Goal: Information Seeking & Learning: Learn about a topic

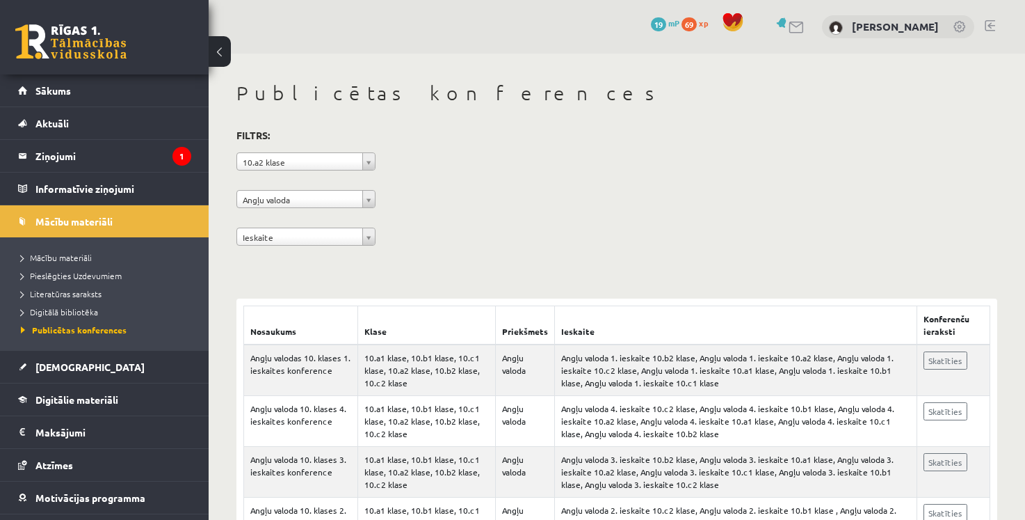
scroll to position [121, 0]
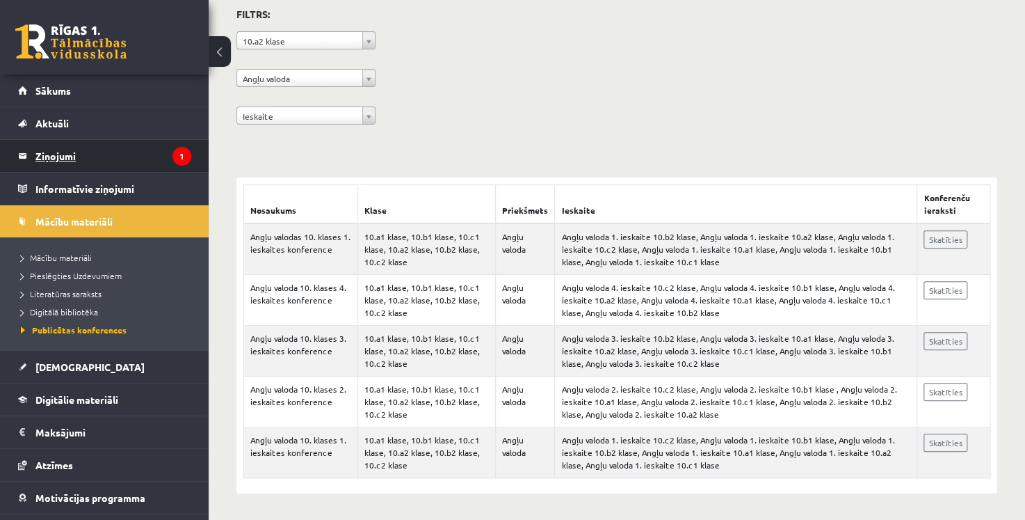
click at [116, 166] on legend "Ziņojumi 1" at bounding box center [113, 156] width 156 height 32
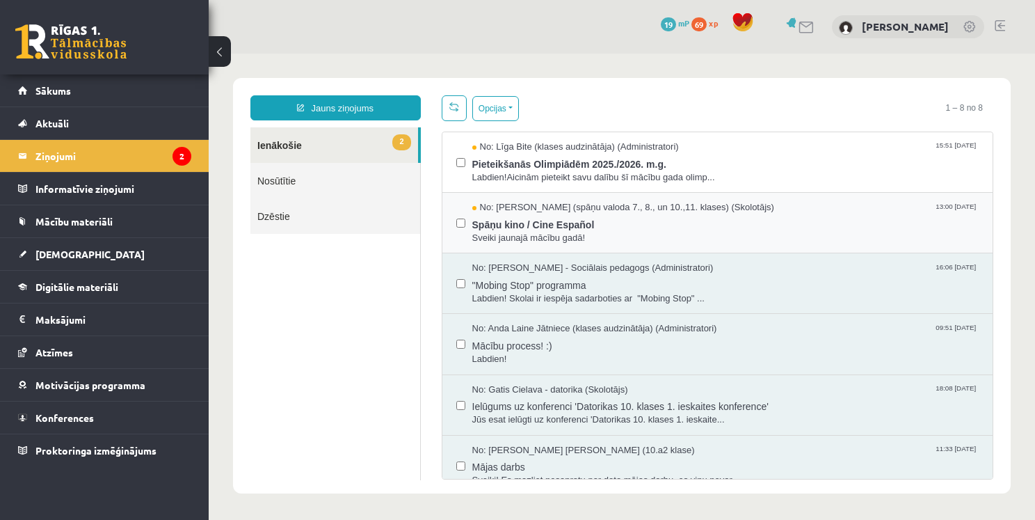
click at [567, 243] on div "No: [PERSON_NAME] (spāņu valoda 7., 8., un 10.,11. klases) (Skolotājs) 13:00 [D…" at bounding box center [717, 223] width 551 height 61
click at [505, 233] on span "Sveiki jaunajā mācību gadā!" at bounding box center [725, 238] width 507 height 13
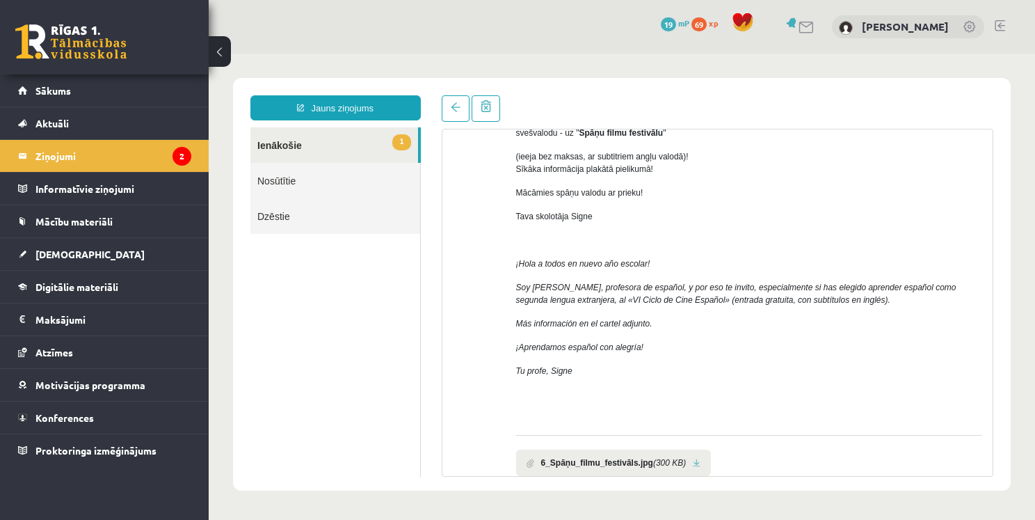
scroll to position [70, 0]
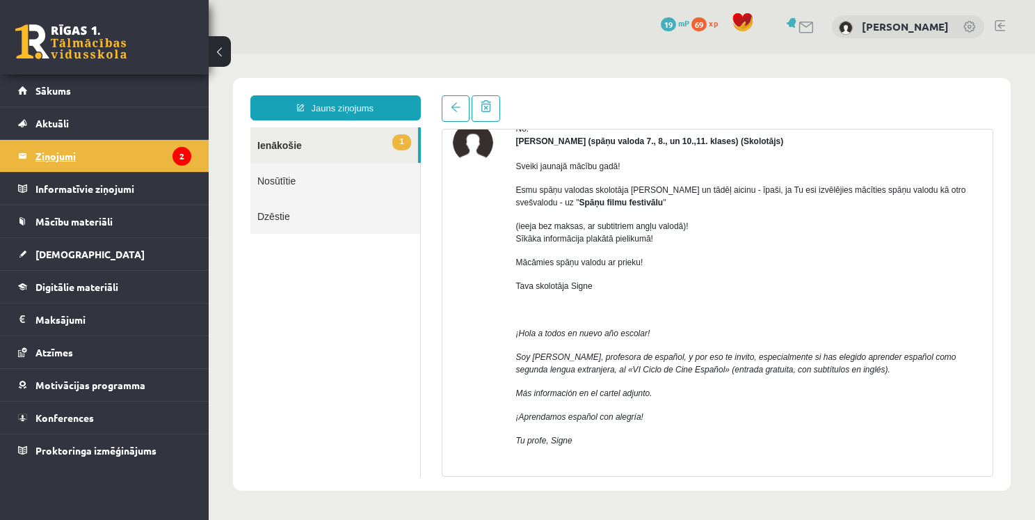
click at [130, 157] on legend "Ziņojumi 2" at bounding box center [113, 156] width 156 height 32
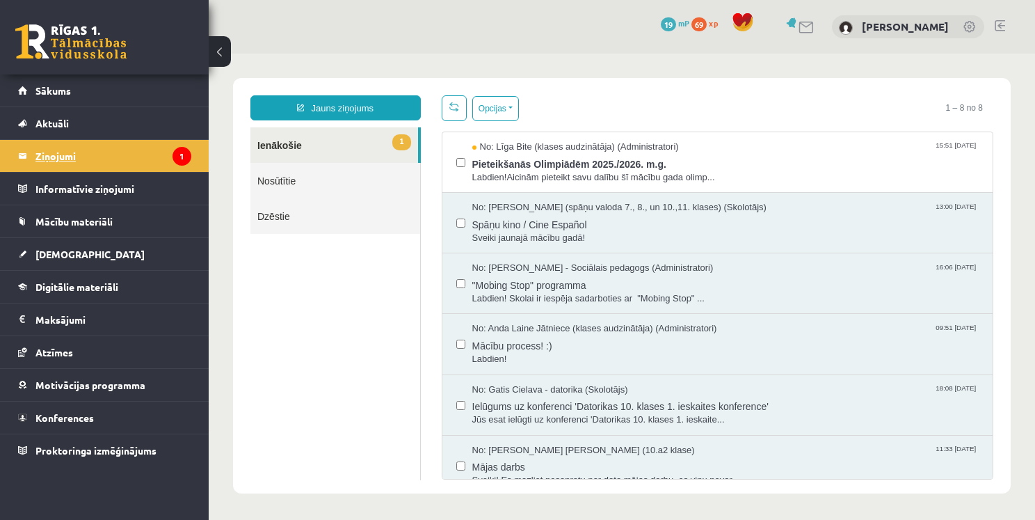
scroll to position [0, 0]
click at [645, 168] on span "Pieteikšanās Olimpiādēm 2025./2026. m.g." at bounding box center [725, 162] width 507 height 17
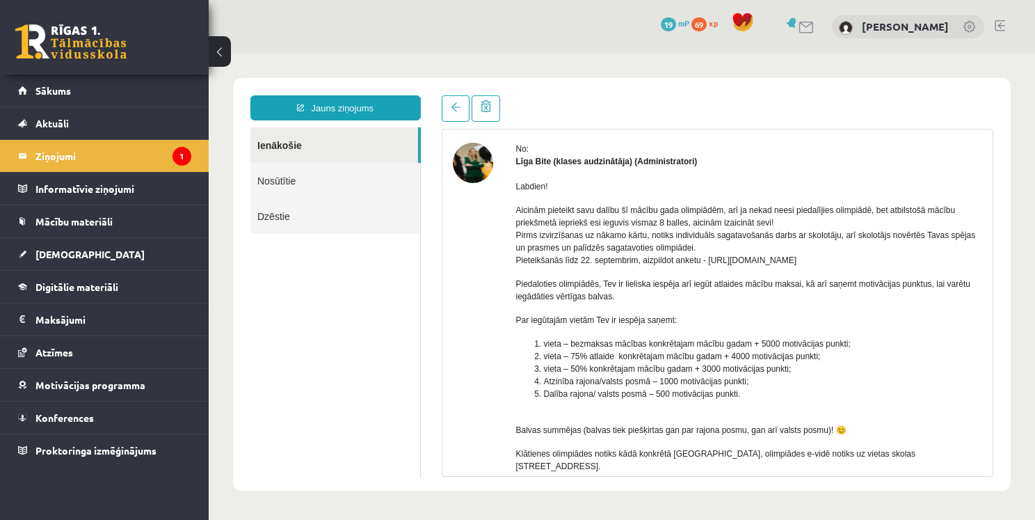
scroll to position [70, 0]
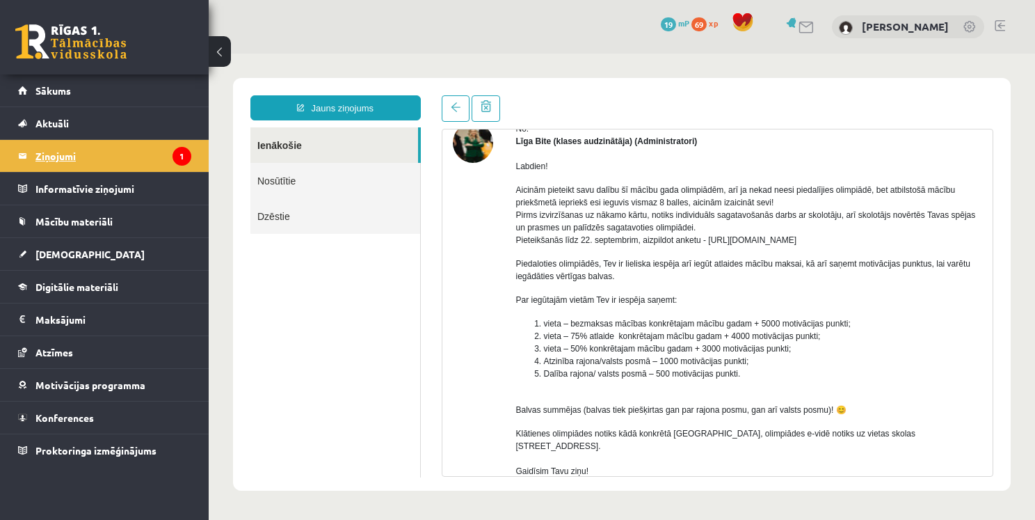
click at [133, 152] on legend "Ziņojumi 1" at bounding box center [113, 156] width 156 height 32
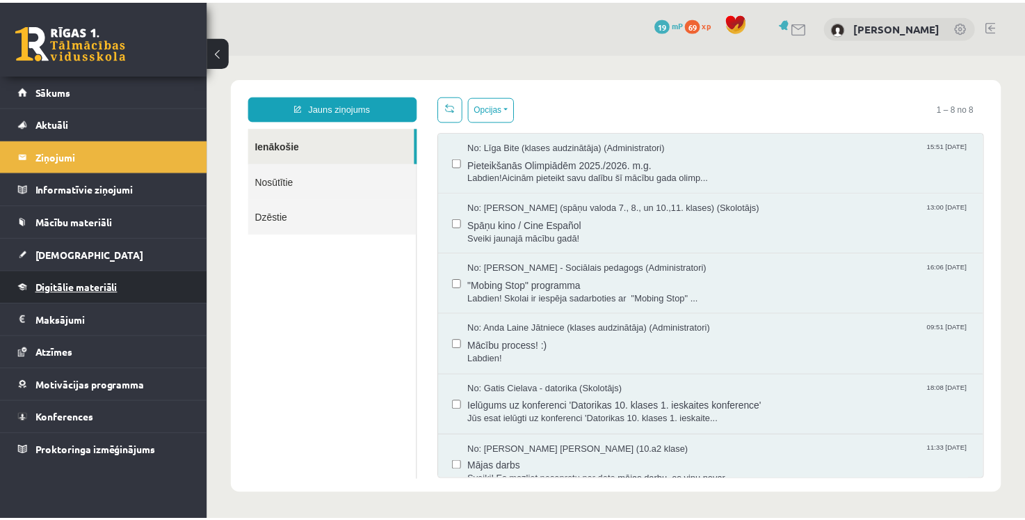
scroll to position [0, 0]
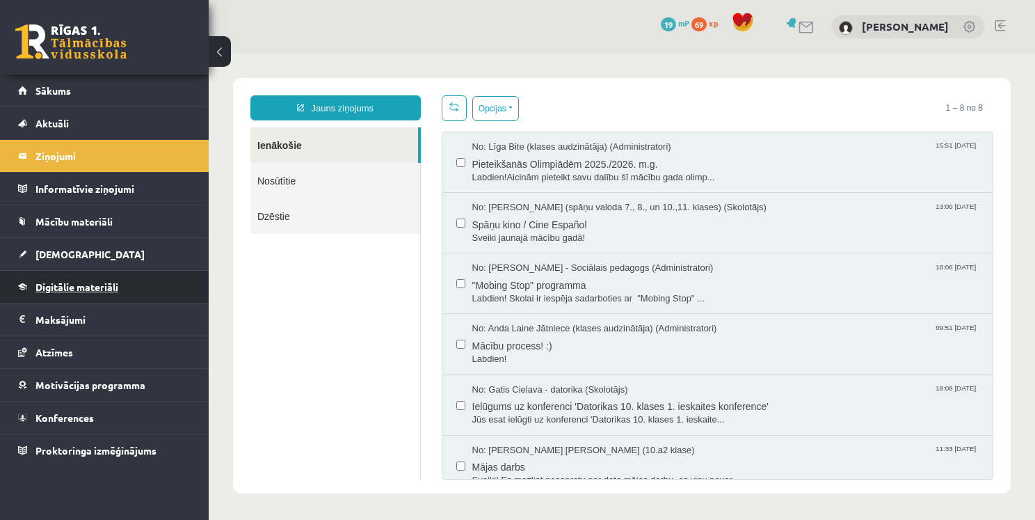
click at [108, 287] on span "Digitālie materiāli" at bounding box center [76, 286] width 83 height 13
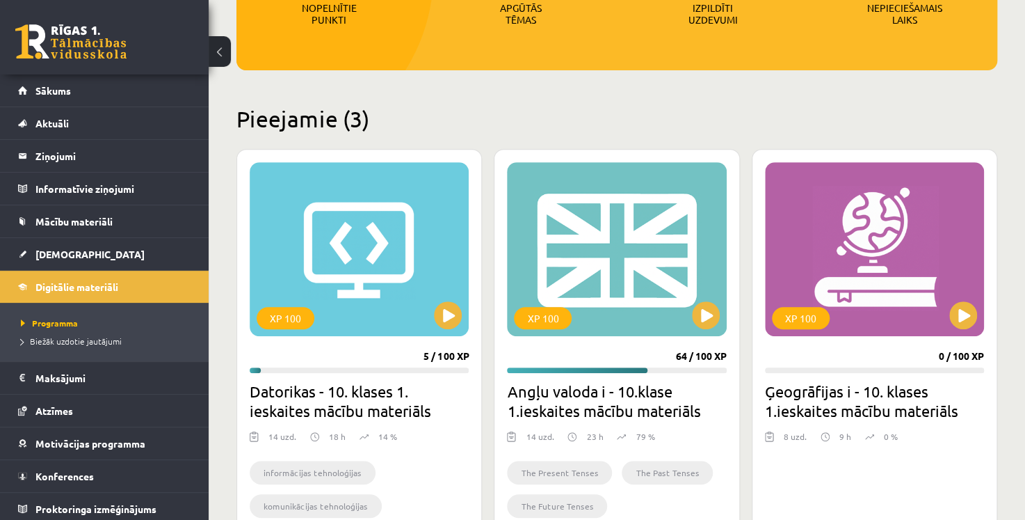
scroll to position [278, 0]
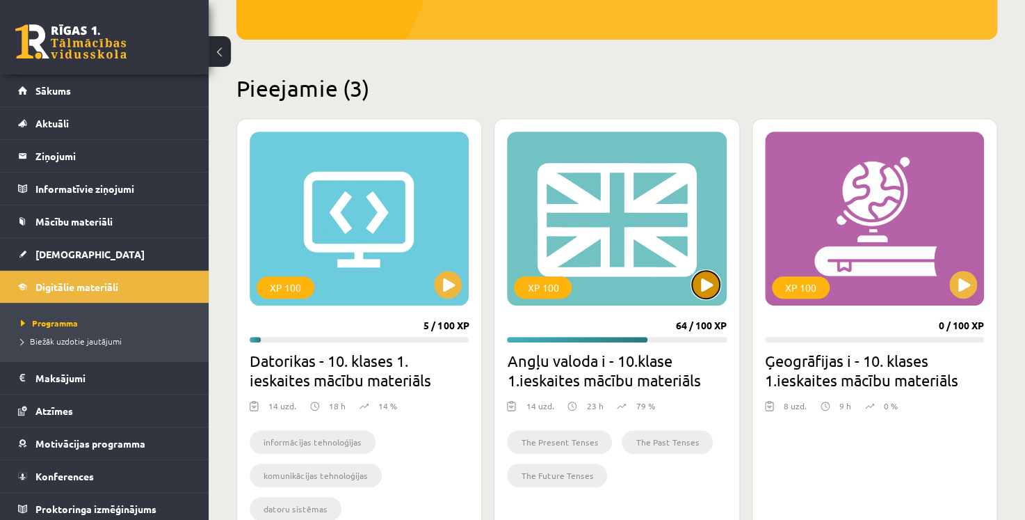
drag, startPoint x: 705, startPoint y: 285, endPoint x: 716, endPoint y: 296, distance: 14.8
click at [712, 287] on button at bounding box center [706, 285] width 28 height 28
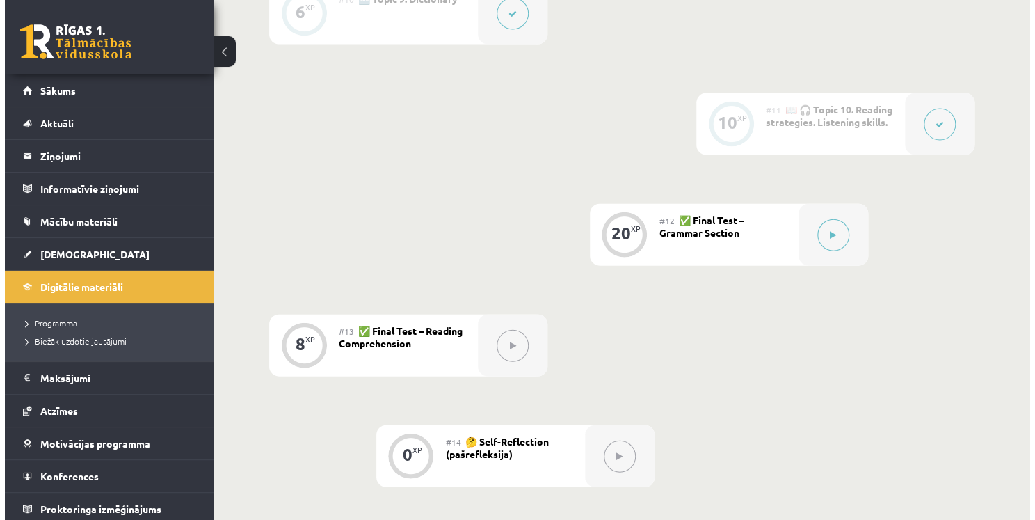
scroll to position [1391, 0]
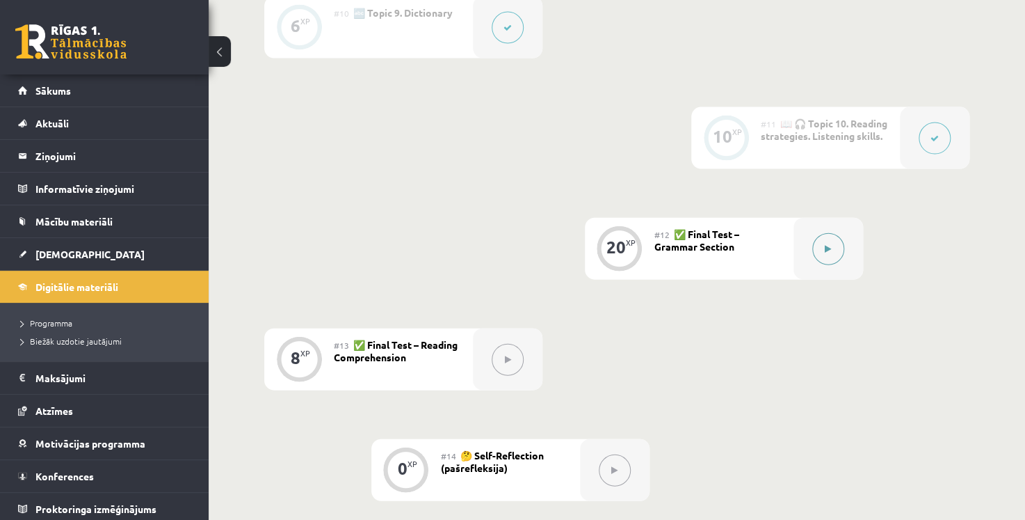
click at [829, 253] on button at bounding box center [828, 249] width 32 height 32
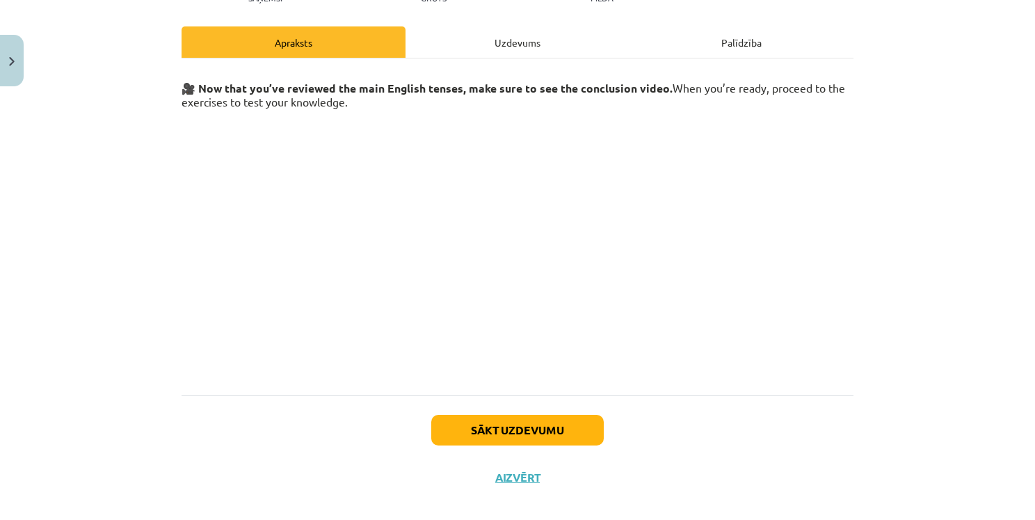
scroll to position [193, 0]
